Goal: Find specific page/section: Find specific page/section

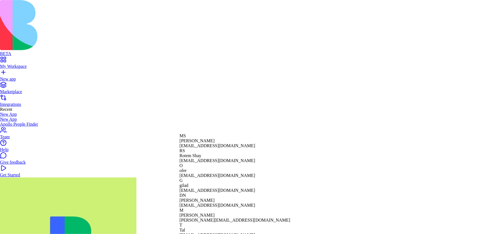
click at [215, 141] on span "[PERSON_NAME]" at bounding box center [197, 141] width 35 height 5
